Goal: Find specific page/section

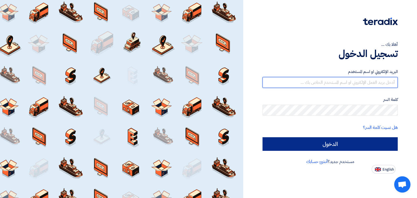
type input "[EMAIL_ADDRESS][DOMAIN_NAME]"
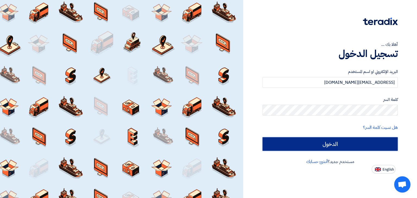
click at [332, 147] on input "الدخول" at bounding box center [330, 145] width 135 height 14
type input "Sign in"
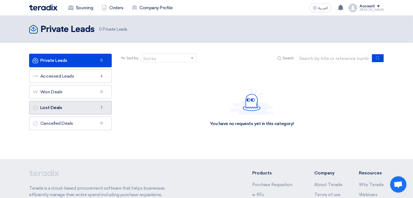
click at [80, 111] on link "Lost Deals Lost Deals 1" at bounding box center [70, 108] width 83 height 14
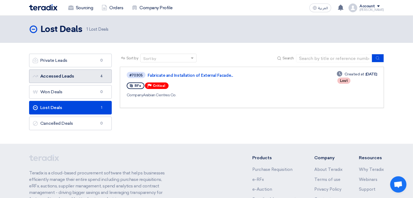
click at [87, 76] on link "Accessed Leads Accessed Leads 4" at bounding box center [70, 77] width 83 height 14
